Goal: Task Accomplishment & Management: Manage account settings

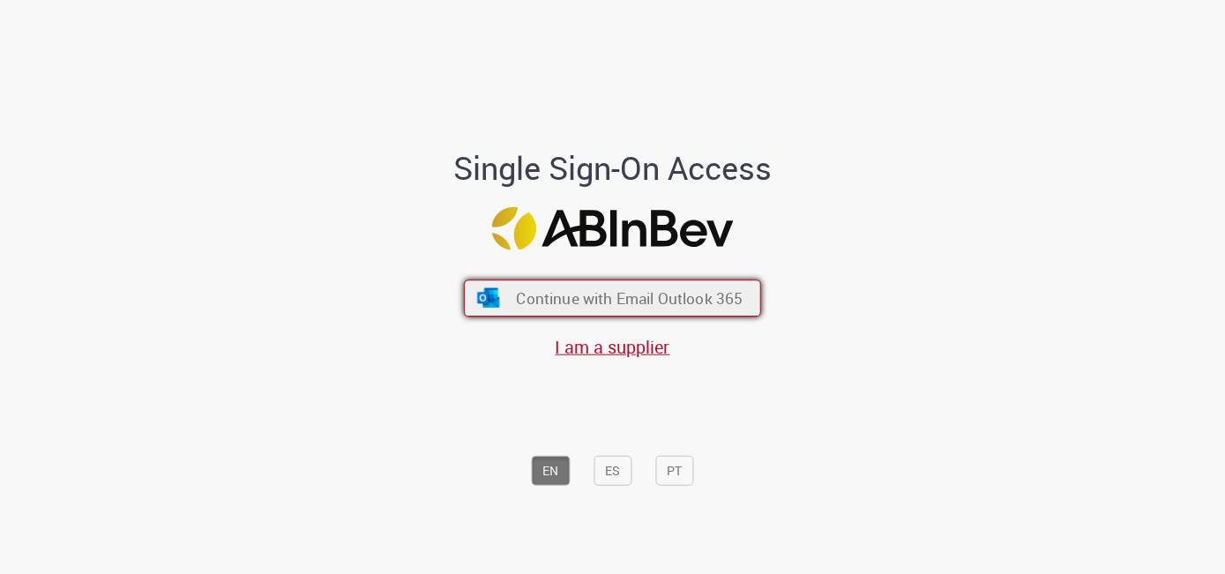
click at [563, 292] on span "Continue with Email Outlook 365" at bounding box center [629, 297] width 227 height 20
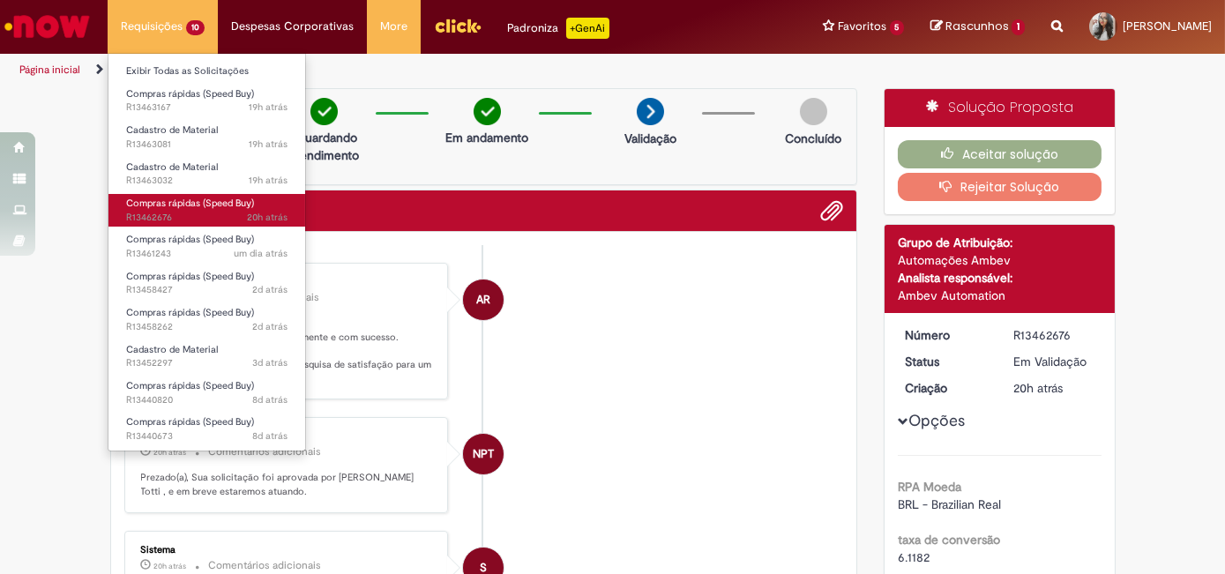
click at [211, 209] on link "Compras rápidas (Speed Buy) 20h atrás 20 horas atrás R13462676" at bounding box center [206, 210] width 197 height 33
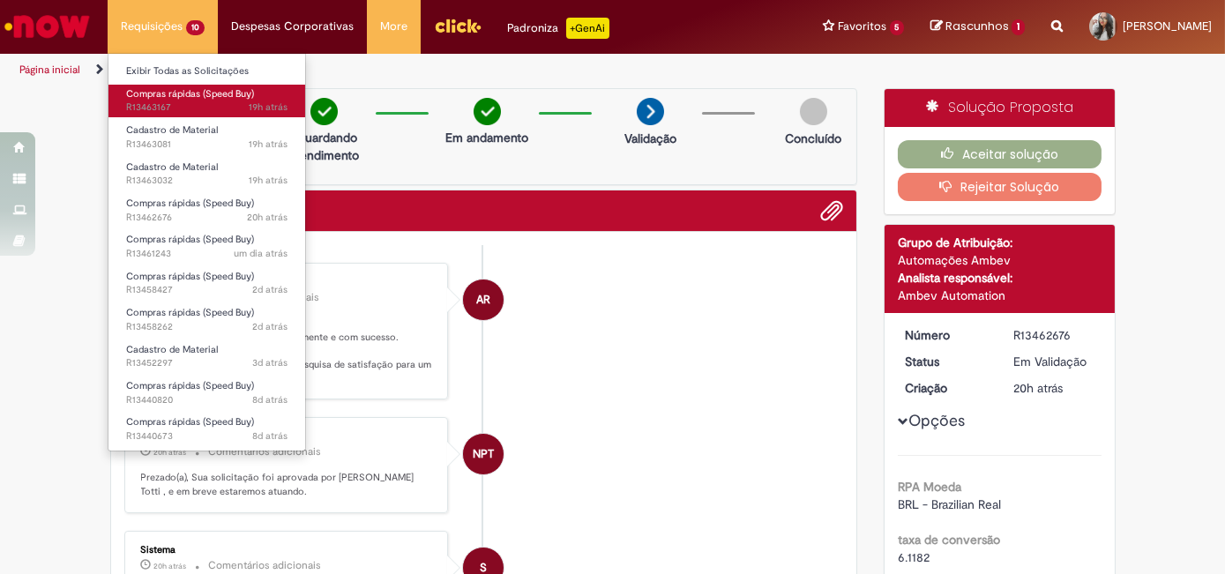
click at [181, 89] on span "Compras rápidas (Speed Buy)" at bounding box center [190, 93] width 128 height 13
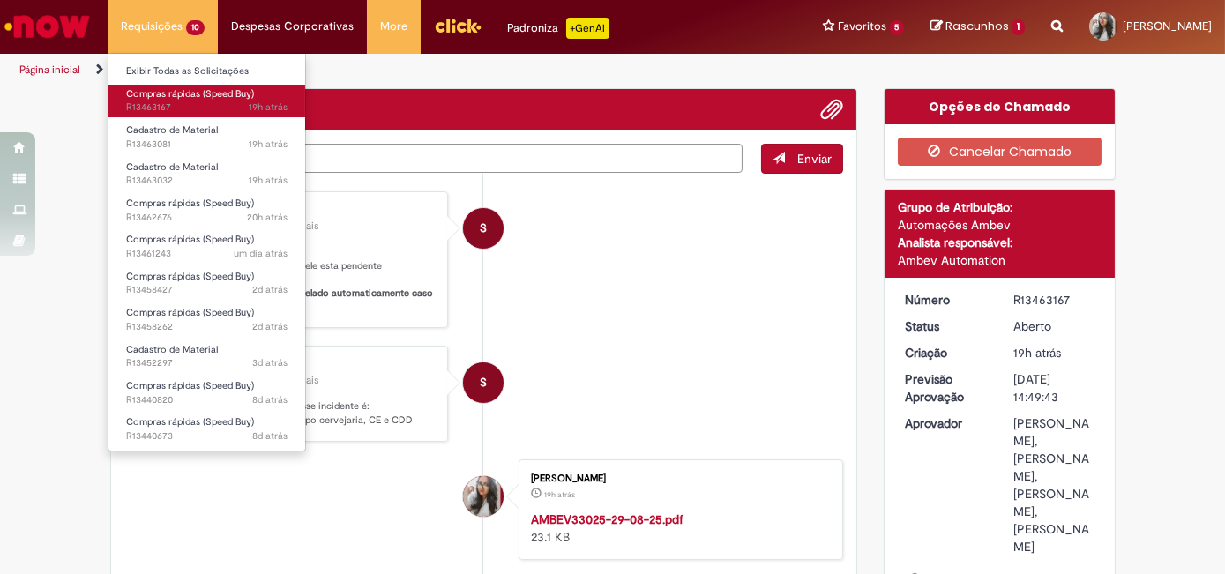
click at [181, 89] on span "Compras rápidas (Speed Buy)" at bounding box center [190, 93] width 128 height 13
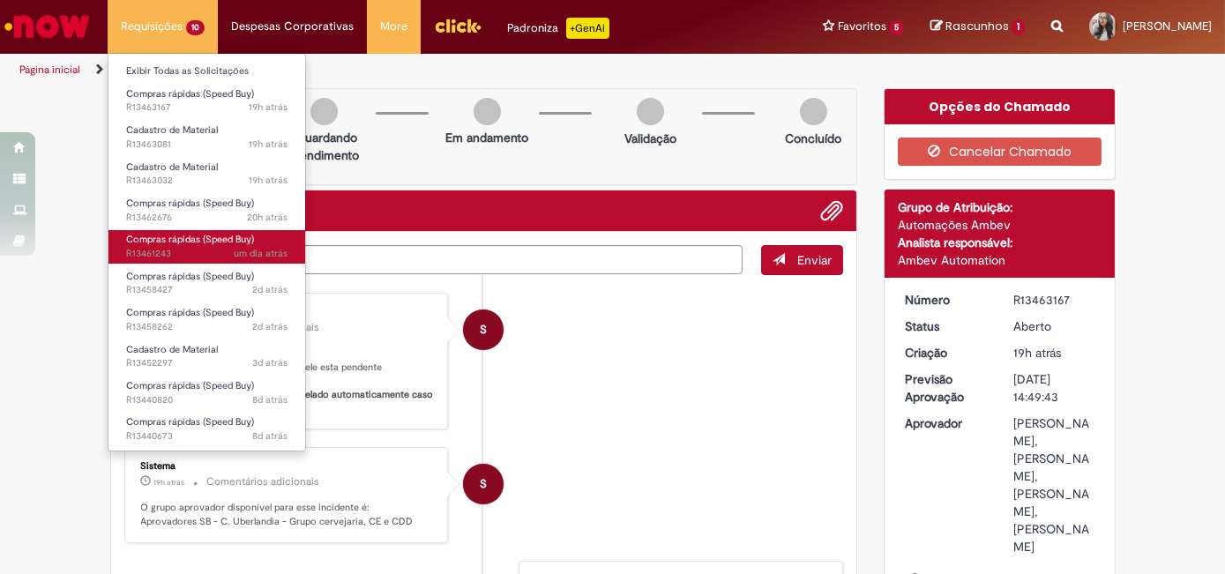
click at [183, 237] on span "Compras rápidas (Speed Buy)" at bounding box center [190, 239] width 128 height 13
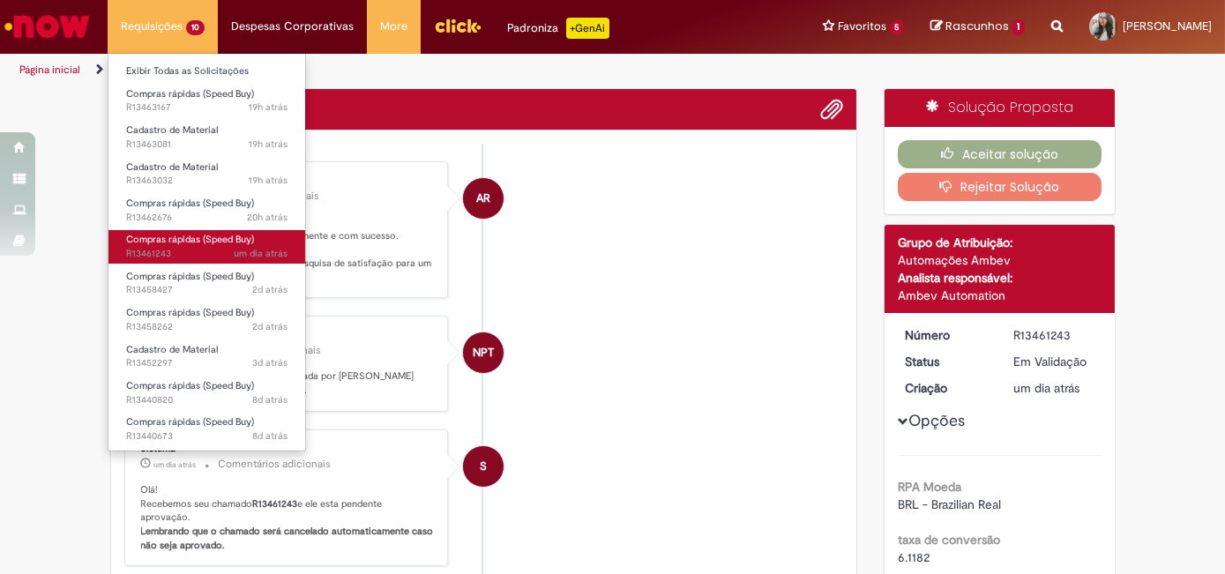
click at [183, 237] on span "Compras rápidas (Speed Buy)" at bounding box center [190, 239] width 128 height 13
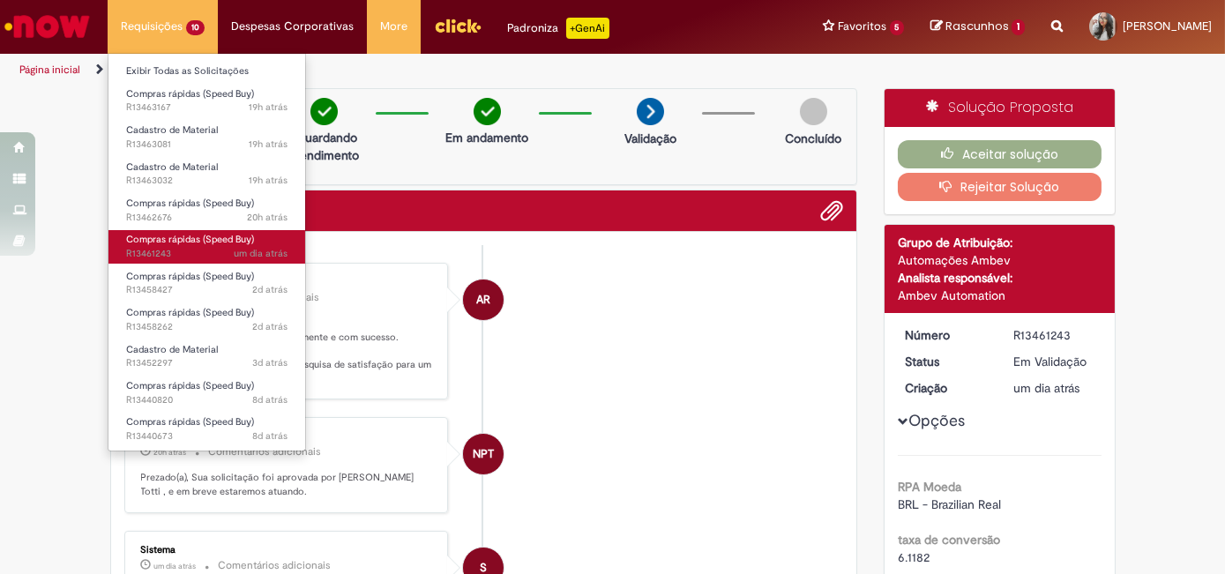
click at [197, 255] on span "um dia atrás um dia atrás R13461243" at bounding box center [206, 254] width 161 height 14
click at [195, 257] on span "um dia atrás um dia atrás R13461243" at bounding box center [206, 254] width 161 height 14
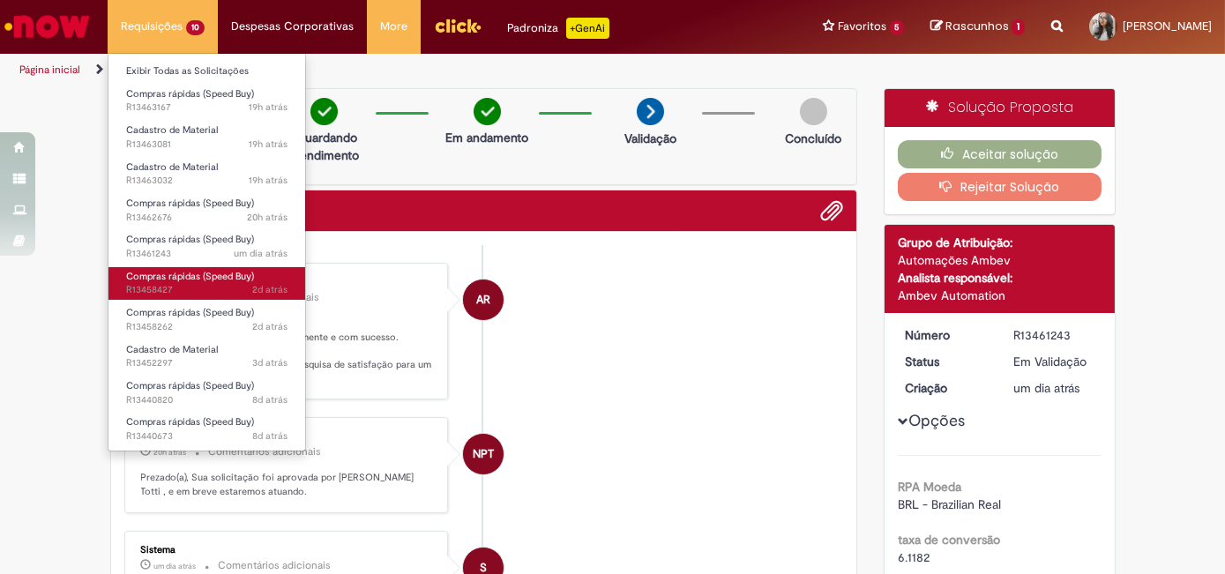
click at [201, 287] on span "2d atrás 2 dias atrás R13458427" at bounding box center [206, 290] width 161 height 14
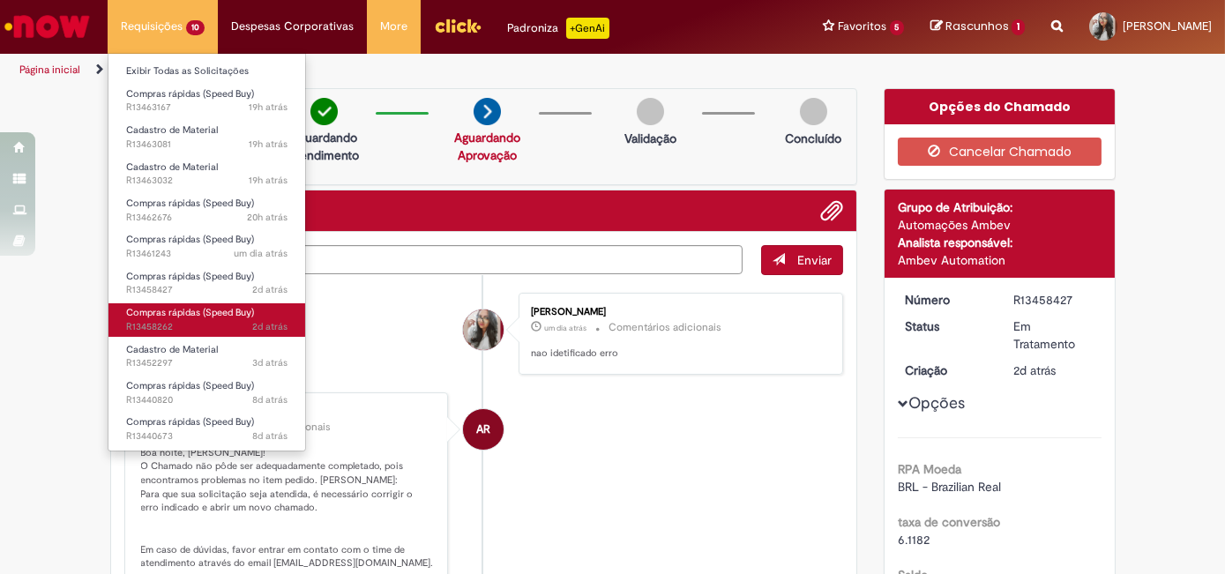
click at [215, 318] on link "Compras rápidas (Speed Buy) 2d atrás 2 dias atrás R13458262" at bounding box center [206, 319] width 197 height 33
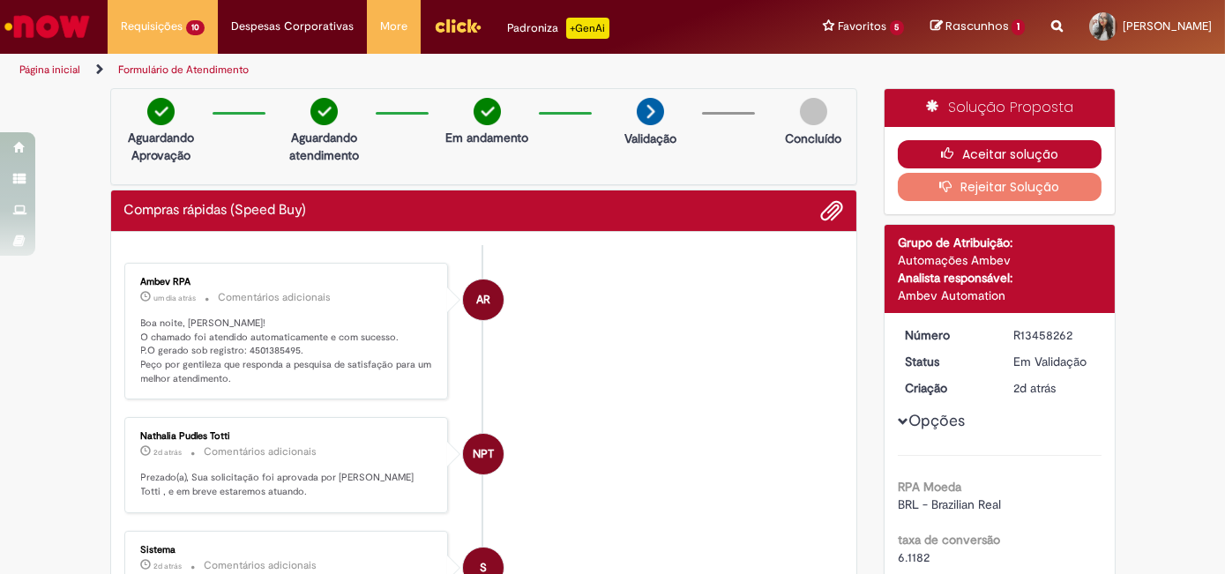
click at [964, 149] on button "Aceitar solução" at bounding box center [1000, 154] width 204 height 28
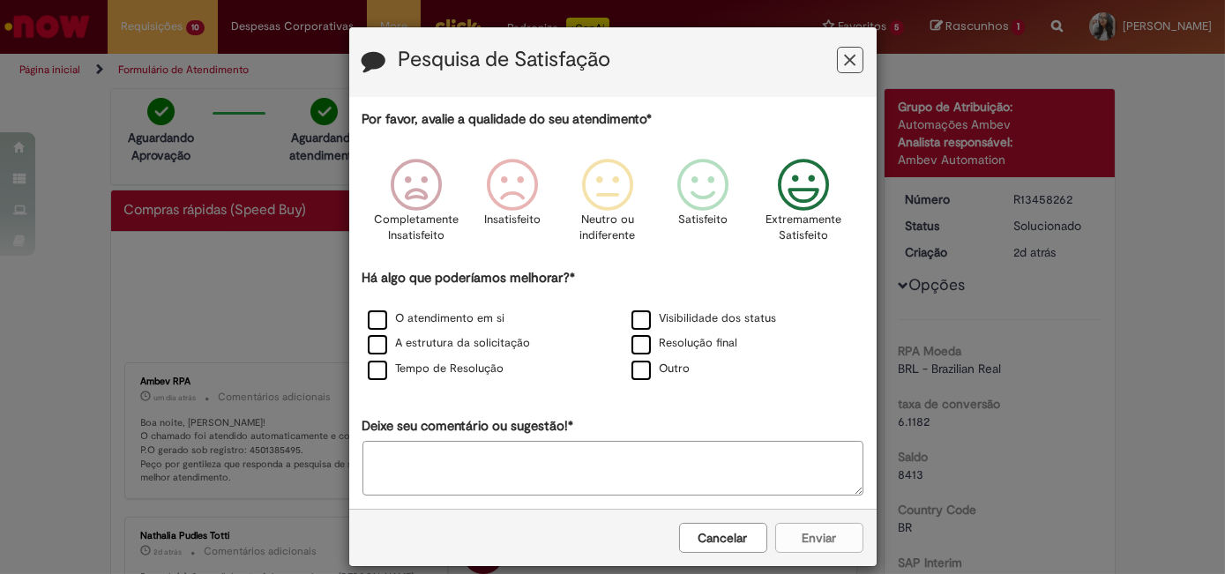
click at [789, 205] on icon "Feedback" at bounding box center [803, 185] width 66 height 53
click at [639, 365] on label "Outro" at bounding box center [660, 369] width 59 height 17
click at [436, 360] on div "Tempo de Resolução" at bounding box center [481, 370] width 260 height 22
click at [378, 370] on label "Tempo de Resolução" at bounding box center [436, 369] width 137 height 17
click at [631, 376] on label "Outro" at bounding box center [660, 369] width 59 height 17
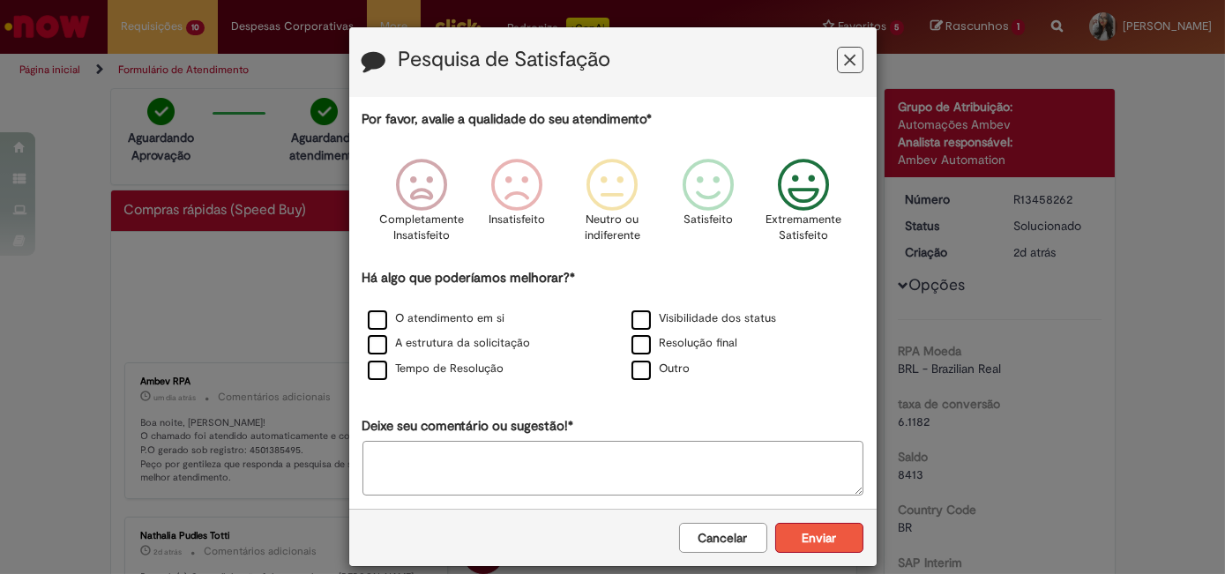
click at [798, 543] on button "Enviar" at bounding box center [819, 538] width 88 height 30
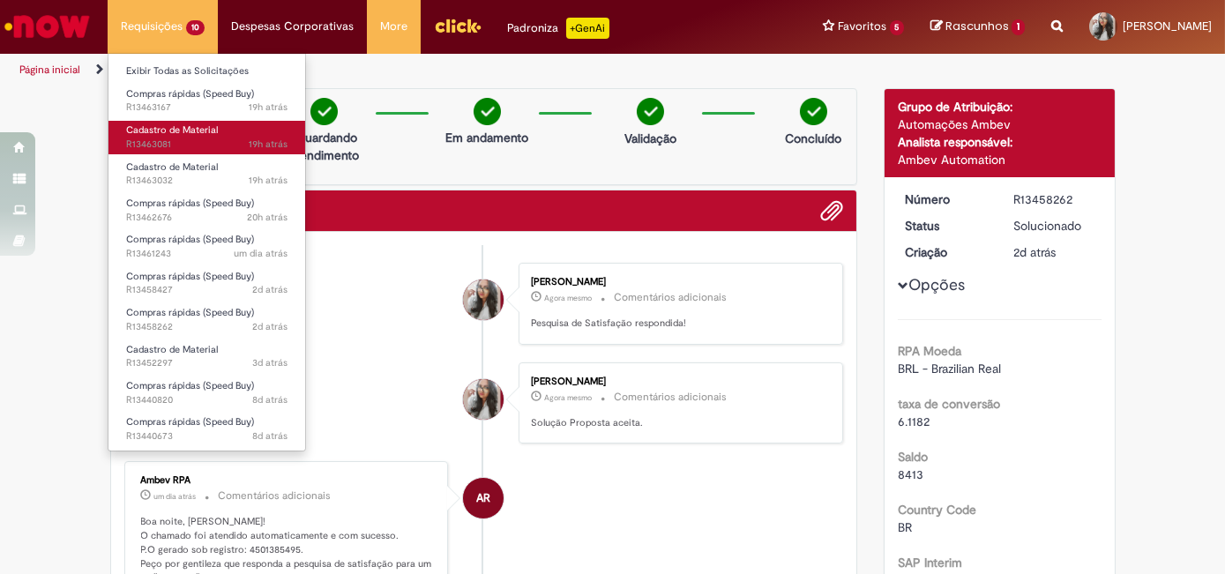
click at [176, 127] on span "Cadastro de Material" at bounding box center [172, 129] width 92 height 13
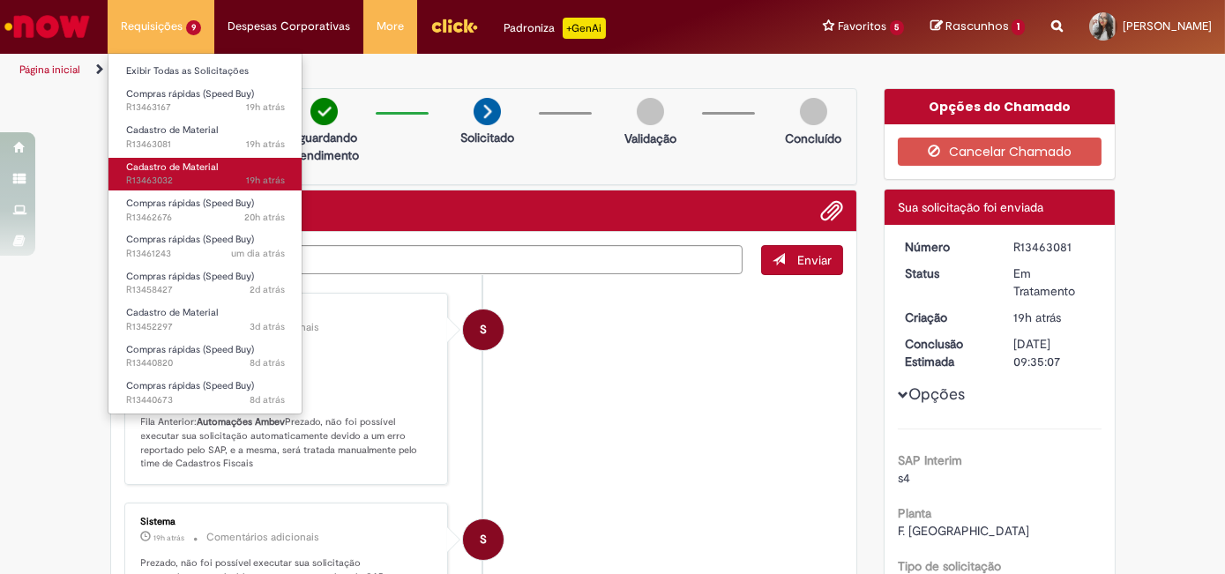
click at [178, 164] on span "Cadastro de Material" at bounding box center [172, 167] width 92 height 13
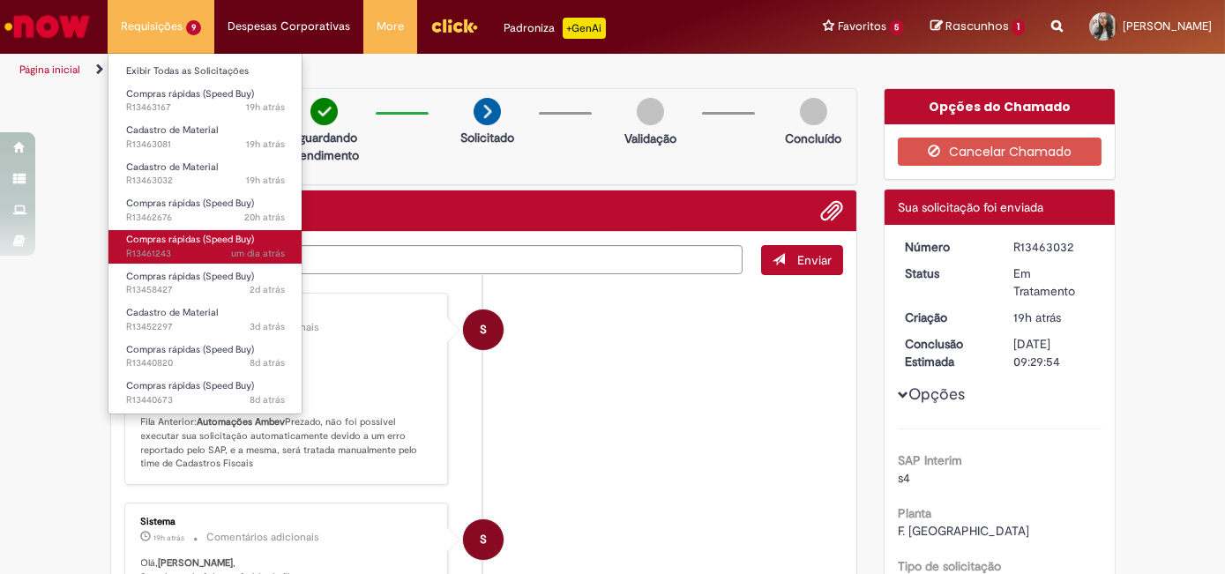
click at [181, 240] on span "Compras rápidas (Speed Buy)" at bounding box center [190, 239] width 128 height 13
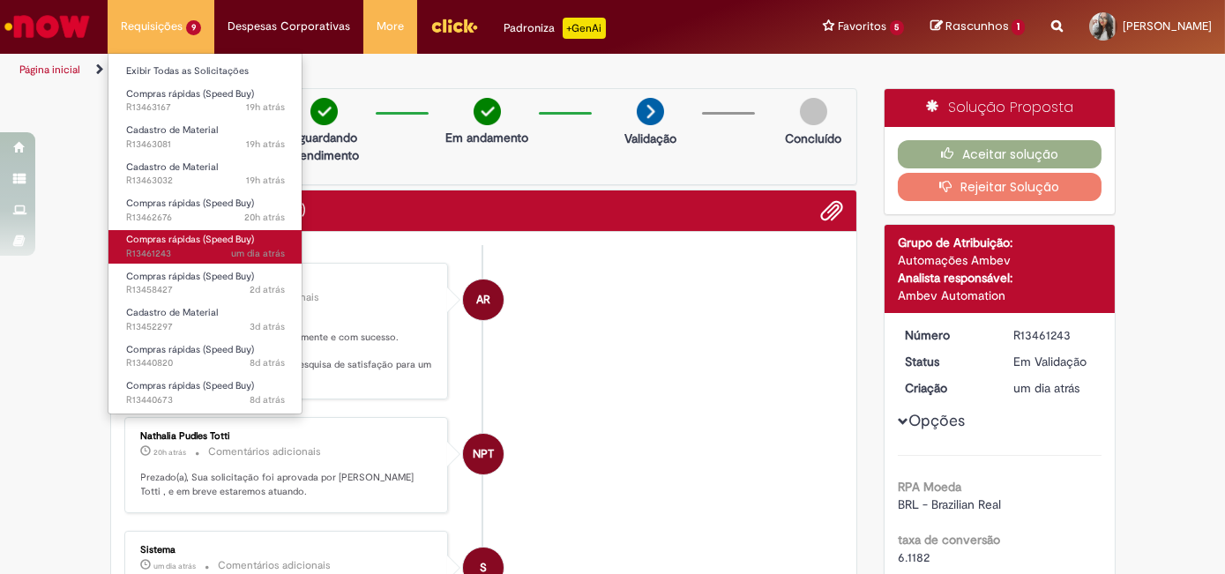
click at [183, 233] on span "Compras rápidas (Speed Buy)" at bounding box center [190, 239] width 128 height 13
click at [207, 252] on span "um dia atrás um dia atrás R13461243" at bounding box center [205, 254] width 159 height 14
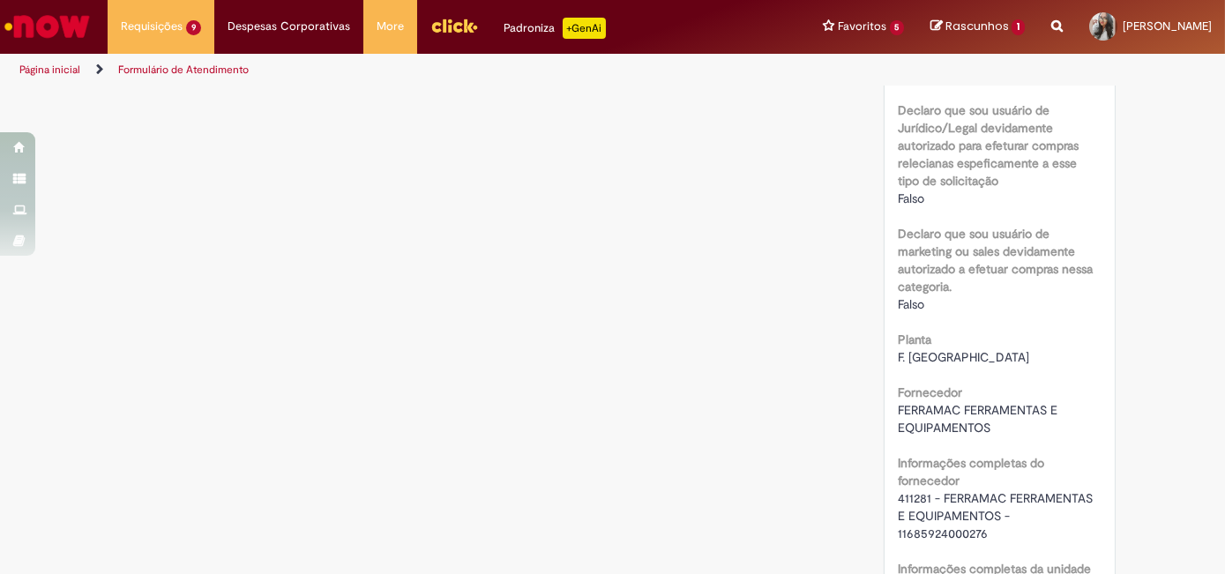
scroll to position [1072, 0]
